Goal: Check status: Check status

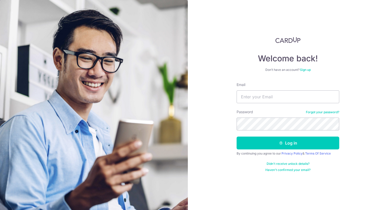
click at [294, 104] on form "Email Password Forgot your password? Log in By continuing you agree to our Priv…" at bounding box center [288, 127] width 103 height 90
click at [297, 95] on input "hongkongegglet@gmail.cm" at bounding box center [288, 96] width 103 height 13
type input "hongkongegglet@gmail.com"
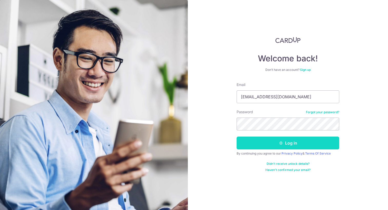
click at [297, 146] on button "Log in" at bounding box center [288, 143] width 103 height 13
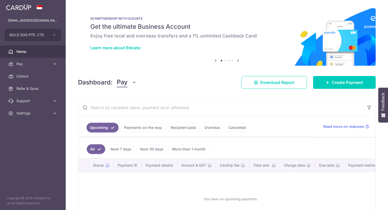
click at [142, 129] on link "Payments on the way" at bounding box center [143, 128] width 45 height 10
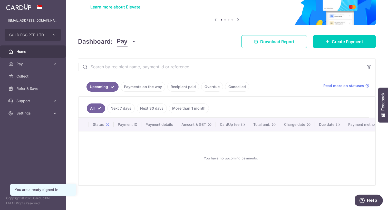
scroll to position [42, 0]
click at [55, 190] on div "You are already signed in" at bounding box center [43, 189] width 57 height 5
click at [54, 112] on icon at bounding box center [54, 113] width 5 height 5
click at [28, 138] on span "Logout" at bounding box center [33, 137] width 34 height 5
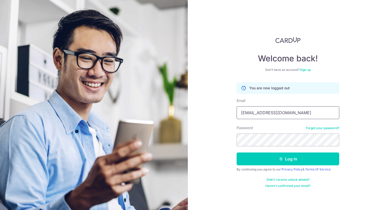
type input "[EMAIL_ADDRESS][DOMAIN_NAME]"
click at [288, 159] on button "Log in" at bounding box center [288, 158] width 103 height 13
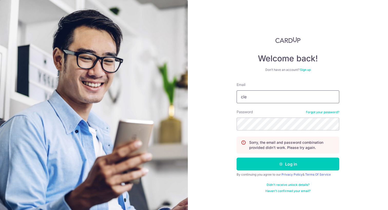
click at [335, 100] on input "cle" at bounding box center [288, 96] width 103 height 13
click at [334, 95] on input "cle" at bounding box center [288, 96] width 103 height 13
click at [333, 98] on input "cle" at bounding box center [288, 96] width 103 height 13
type input "[EMAIL_ADDRESS][DOMAIN_NAME]"
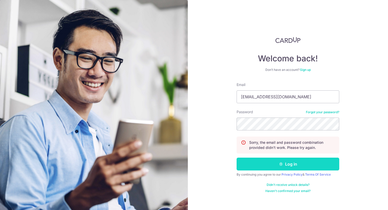
click at [314, 161] on button "Log in" at bounding box center [288, 164] width 103 height 13
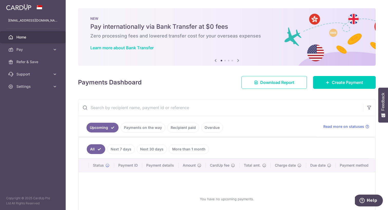
click at [118, 150] on link "Next 7 days" at bounding box center [120, 149] width 27 height 10
click at [104, 148] on link "Next 7 days" at bounding box center [117, 149] width 35 height 10
click at [94, 148] on link "All" at bounding box center [92, 149] width 11 height 10
click at [126, 133] on ul "Upcoming Payments on the way Recipient paid Overdue" at bounding box center [197, 126] width 239 height 21
